Goal: Transaction & Acquisition: Purchase product/service

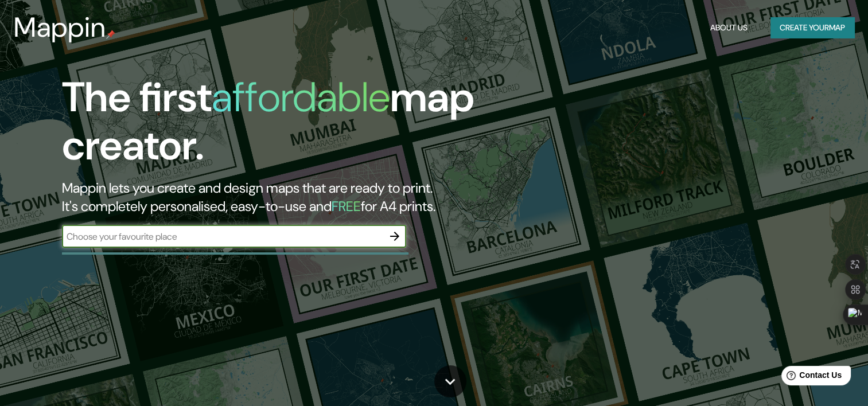
click at [232, 238] on input "text" at bounding box center [222, 236] width 321 height 13
type input "pamplona norte de [GEOGRAPHIC_DATA]"
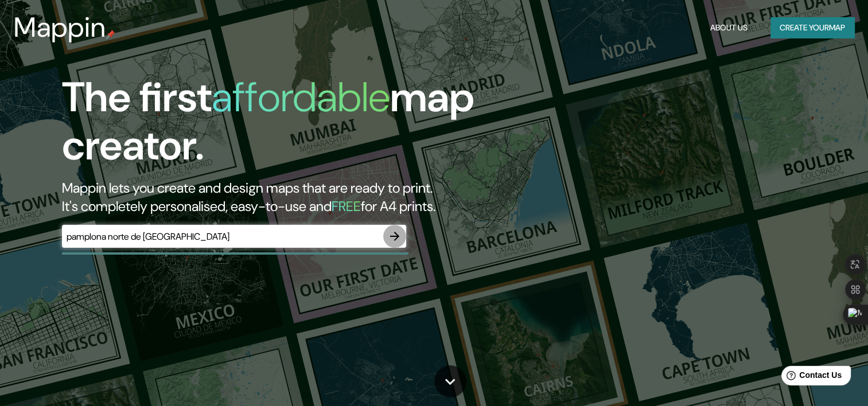
click at [395, 236] on icon "button" at bounding box center [394, 236] width 9 height 9
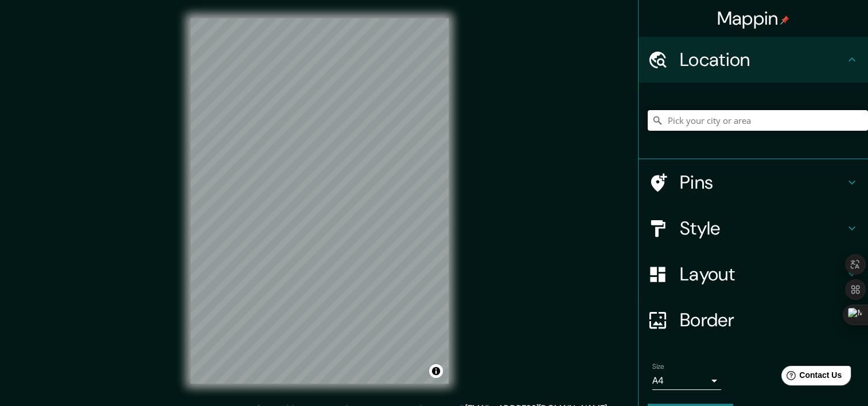
click at [665, 120] on input "Pick your city or area" at bounding box center [758, 120] width 220 height 21
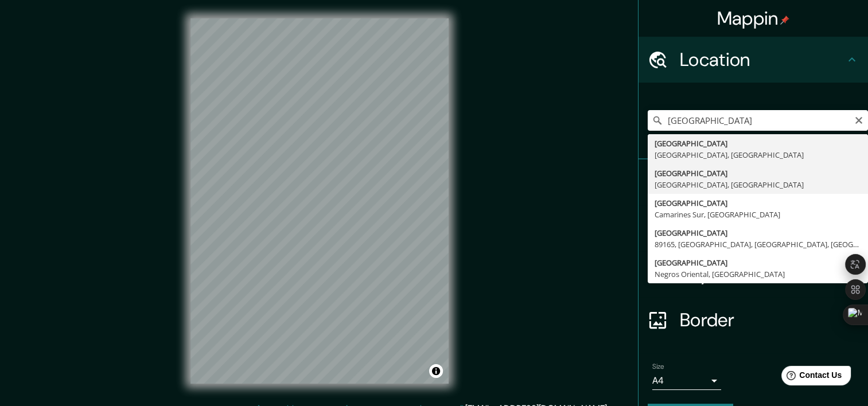
type input "[GEOGRAPHIC_DATA], [GEOGRAPHIC_DATA], [GEOGRAPHIC_DATA]"
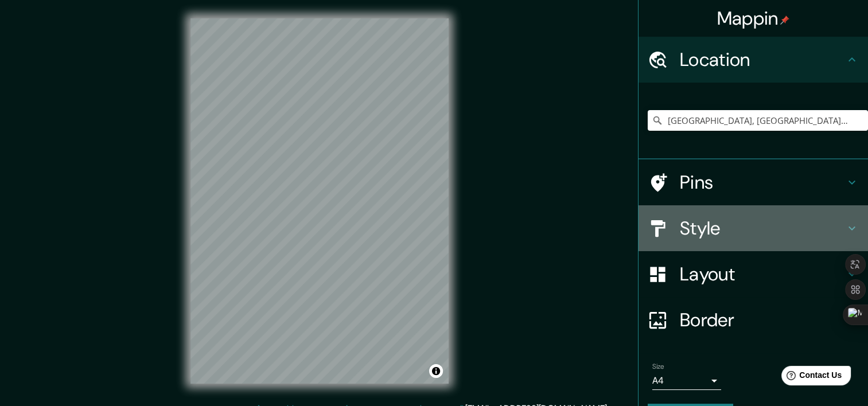
click at [734, 221] on h4 "Style" at bounding box center [762, 228] width 165 height 23
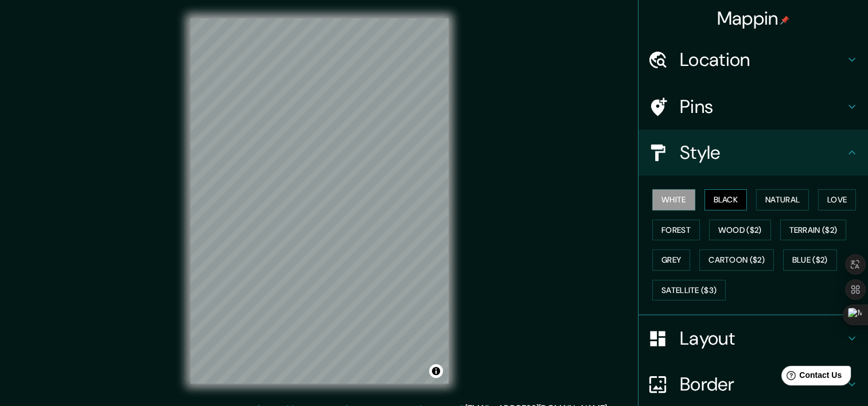
click at [719, 205] on button "Black" at bounding box center [725, 199] width 43 height 21
click at [770, 202] on button "Natural" at bounding box center [782, 199] width 53 height 21
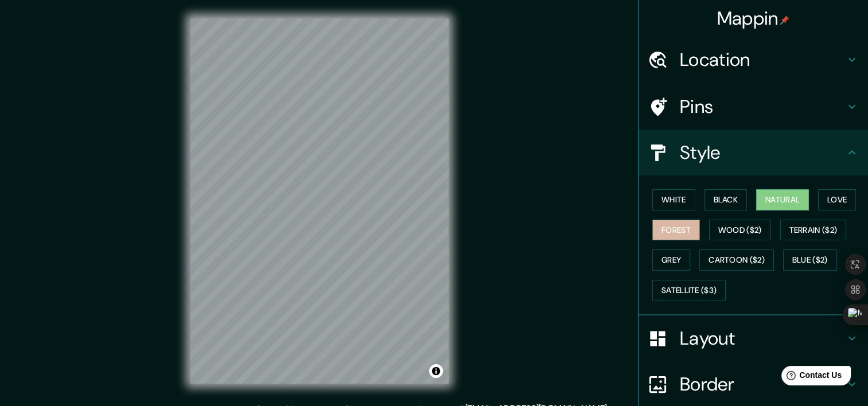
click at [676, 231] on button "Forest" at bounding box center [676, 230] width 48 height 21
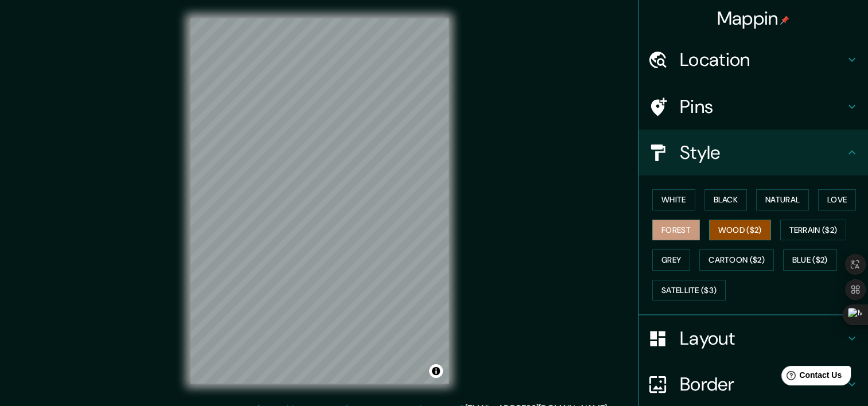
click at [710, 231] on button "Wood ($2)" at bounding box center [740, 230] width 62 height 21
click at [780, 231] on button "Terrain ($2)" at bounding box center [813, 230] width 67 height 21
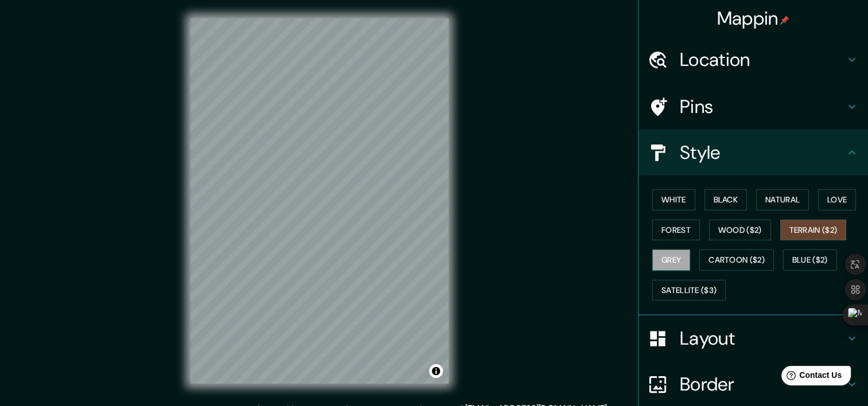
click at [664, 260] on button "Grey" at bounding box center [671, 260] width 38 height 21
click at [794, 260] on button "Blue ($2)" at bounding box center [810, 260] width 54 height 21
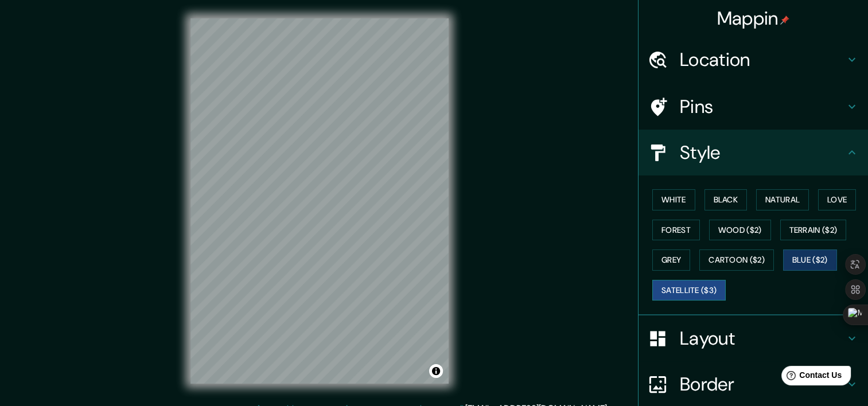
click at [675, 295] on button "Satellite ($3)" at bounding box center [688, 290] width 73 height 21
click at [781, 233] on button "Terrain ($2)" at bounding box center [813, 230] width 67 height 21
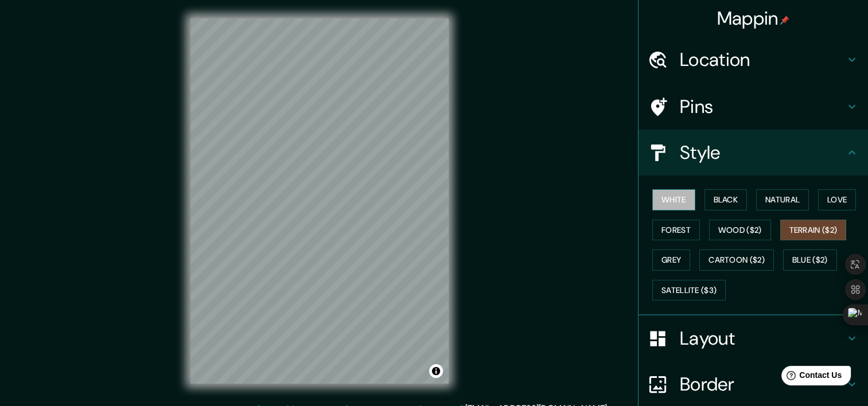
click at [665, 193] on button "White" at bounding box center [673, 199] width 43 height 21
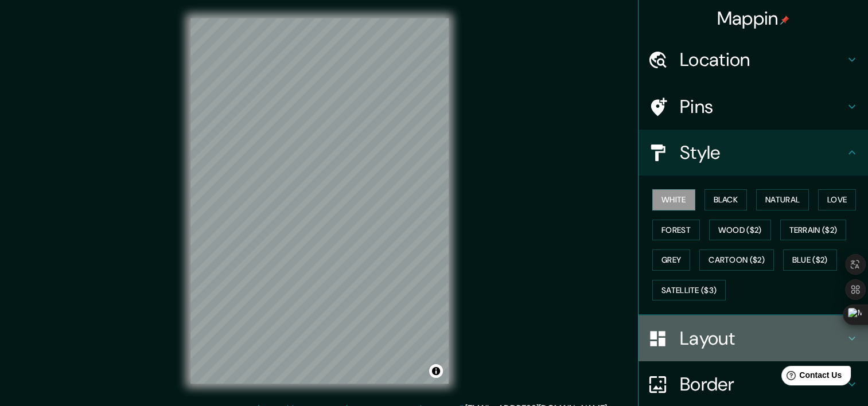
click at [723, 338] on h4 "Layout" at bounding box center [762, 338] width 165 height 23
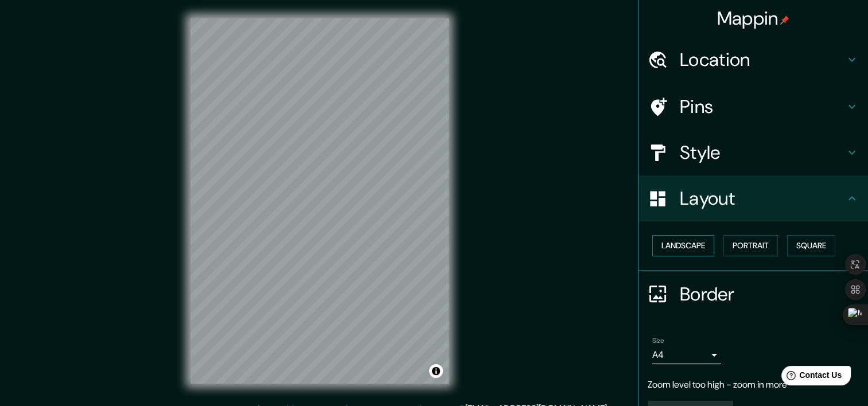
click at [670, 251] on button "Landscape" at bounding box center [683, 245] width 62 height 21
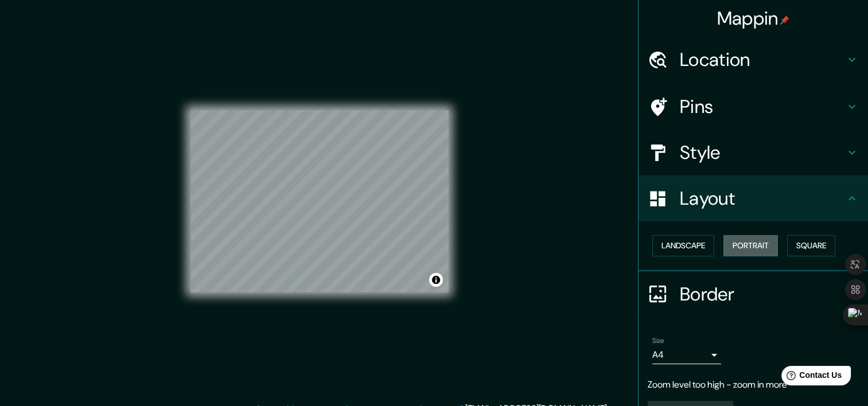
click at [723, 244] on button "Portrait" at bounding box center [750, 245] width 54 height 21
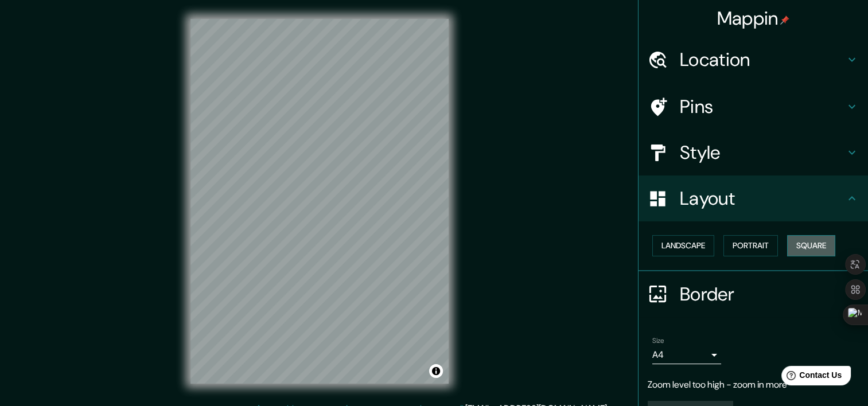
click at [787, 245] on button "Square" at bounding box center [811, 245] width 48 height 21
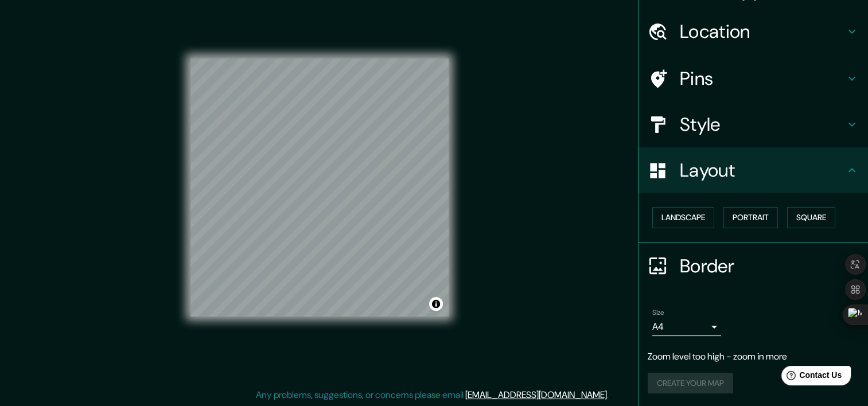
scroll to position [14, 0]
